Goal: Task Accomplishment & Management: Complete application form

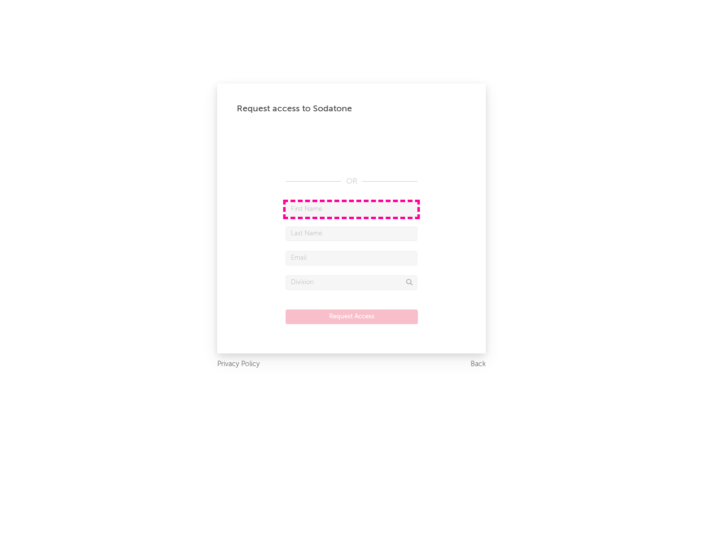
click at [352, 209] on input "text" at bounding box center [352, 209] width 132 height 15
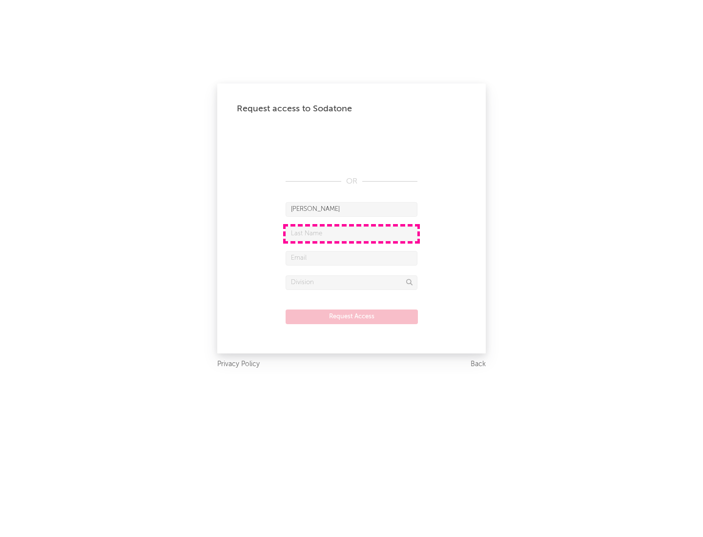
type input "[PERSON_NAME]"
click at [352, 234] on input "text" at bounding box center [352, 234] width 132 height 15
type input "[PERSON_NAME]"
click at [352, 258] on input "text" at bounding box center [352, 258] width 132 height 15
type input "[EMAIL_ADDRESS][DOMAIN_NAME]"
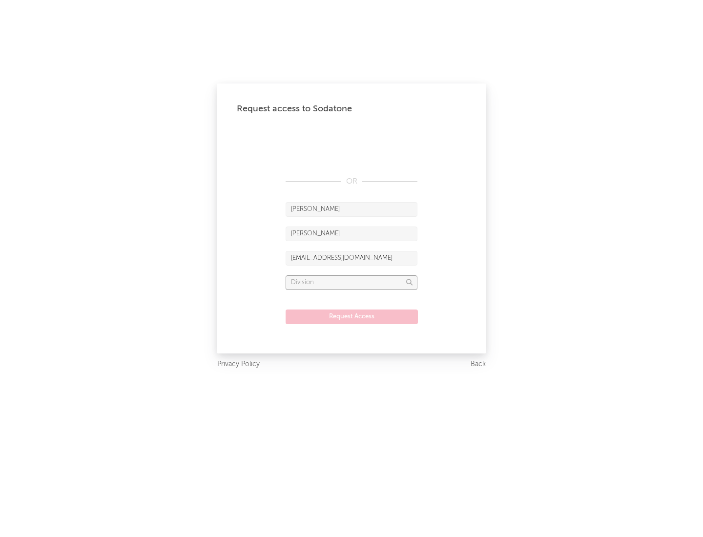
click at [352, 282] on input "text" at bounding box center [352, 283] width 132 height 15
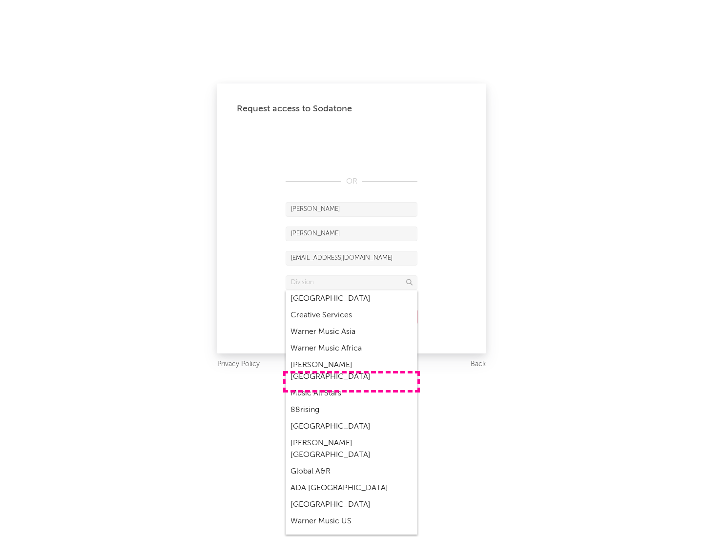
click at [352, 385] on div "Music All Stars" at bounding box center [352, 393] width 132 height 17
type input "Music All Stars"
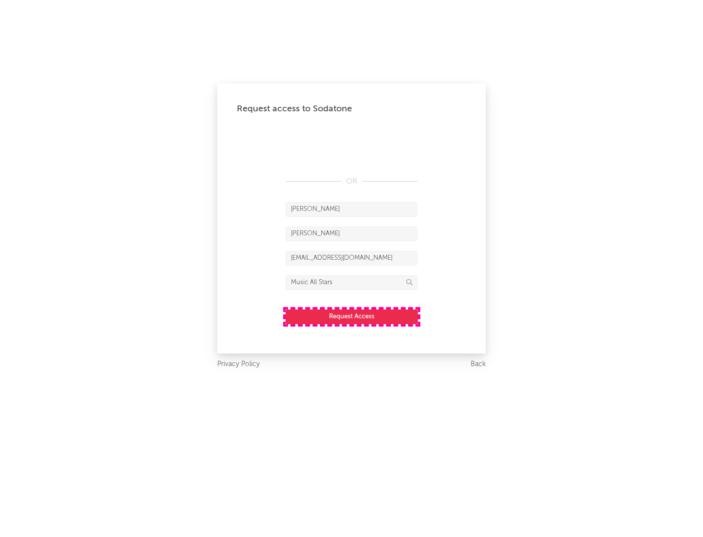
click at [352, 317] on button "Request Access" at bounding box center [352, 317] width 132 height 15
